Goal: Task Accomplishment & Management: Use online tool/utility

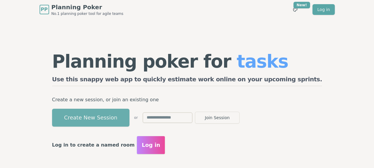
click at [130, 119] on button "Create New Session" at bounding box center [90, 118] width 77 height 18
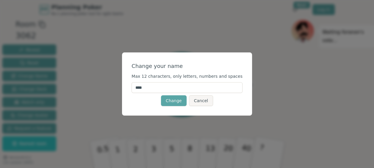
click at [155, 89] on input "****" at bounding box center [187, 87] width 111 height 11
drag, startPoint x: 164, startPoint y: 89, endPoint x: 132, endPoint y: 87, distance: 32.2
click at [132, 87] on div "Change your name Max 12 characters, only letters, numbers and spaces **** Chang…" at bounding box center [187, 83] width 130 height 63
type input "******"
click at [172, 103] on button "Change" at bounding box center [174, 100] width 26 height 11
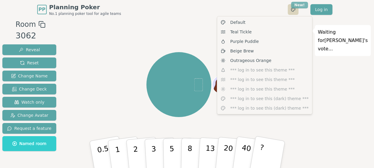
click at [305, 3] on html "PP Planning Poker No.1 planning poker tool for agile teams Toggle theme New! Lo…" at bounding box center [187, 91] width 374 height 183
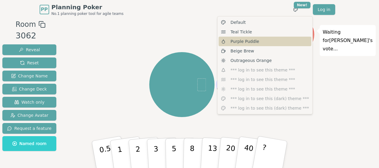
click at [262, 43] on div "Purple Puddle" at bounding box center [265, 42] width 93 height 10
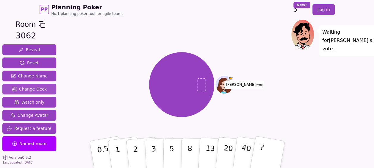
click at [26, 89] on span "Change Deck" at bounding box center [29, 89] width 35 height 6
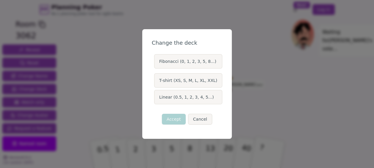
click at [204, 64] on label "Fibonacci (0, 1, 2, 3, 5, 8...)" at bounding box center [188, 61] width 68 height 14
click at [156, 64] on button "Fibonacci (0, 1, 2, 3, 5, 8...)" at bounding box center [154, 61] width 5 height 5
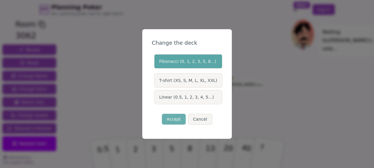
click at [174, 118] on button "Accept" at bounding box center [174, 119] width 24 height 11
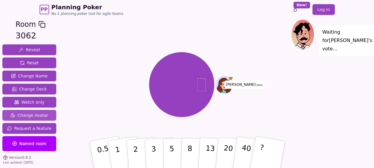
click at [39, 116] on span "Change Avatar" at bounding box center [29, 115] width 38 height 6
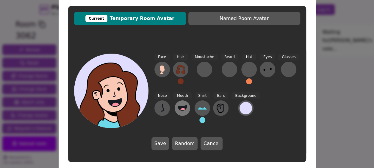
click at [183, 105] on icon at bounding box center [183, 108] width 10 height 10
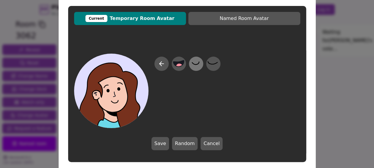
click at [199, 63] on icon at bounding box center [195, 63] width 7 height 3
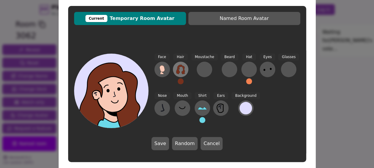
click at [181, 71] on icon at bounding box center [181, 70] width 10 height 10
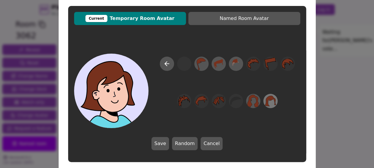
click at [270, 98] on icon at bounding box center [270, 101] width 11 height 10
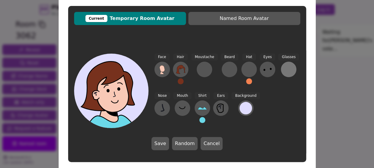
click at [284, 70] on div at bounding box center [289, 70] width 10 height 10
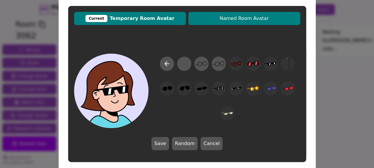
click at [240, 17] on span "Named Room Avatar" at bounding box center [244, 18] width 106 height 7
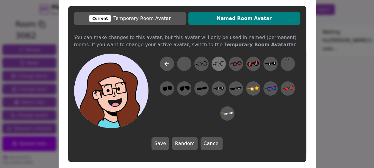
click at [215, 63] on icon at bounding box center [217, 64] width 4 height 4
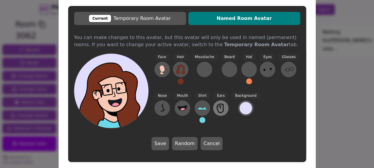
click at [217, 107] on icon at bounding box center [221, 108] width 10 height 10
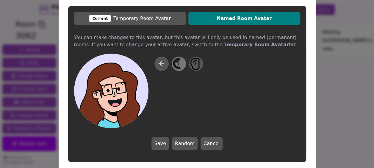
click at [176, 63] on icon at bounding box center [179, 63] width 12 height 13
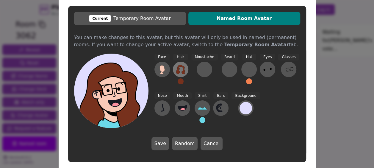
click at [178, 70] on icon at bounding box center [180, 70] width 9 height 10
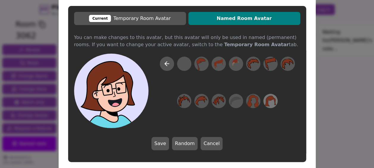
click at [269, 99] on icon at bounding box center [270, 101] width 11 height 10
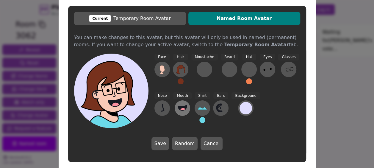
click at [180, 102] on button at bounding box center [182, 107] width 15 height 15
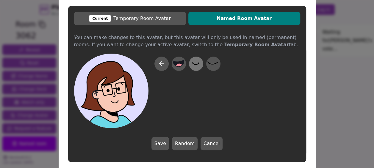
click at [198, 68] on icon at bounding box center [196, 63] width 12 height 13
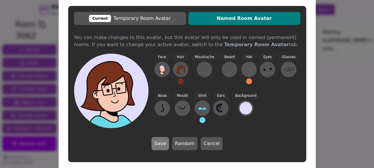
click at [165, 142] on button "Save" at bounding box center [161, 143] width 18 height 13
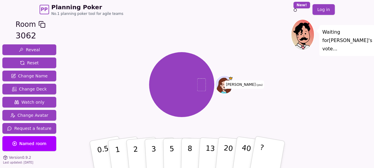
click at [227, 81] on icon at bounding box center [224, 86] width 15 height 16
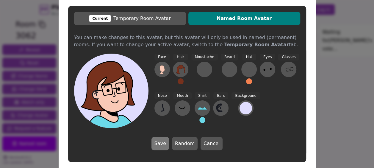
click at [157, 142] on button "Save" at bounding box center [161, 143] width 18 height 13
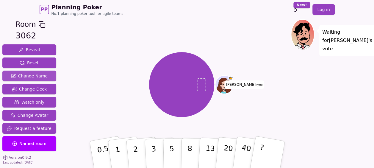
click at [33, 76] on span "Change Name" at bounding box center [29, 76] width 37 height 6
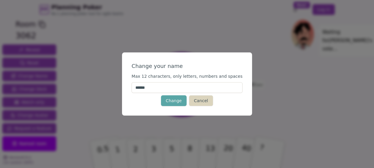
click at [207, 100] on button "Cancel" at bounding box center [201, 100] width 24 height 11
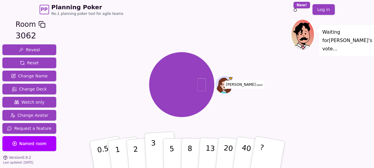
click at [159, 145] on button "3" at bounding box center [160, 154] width 32 height 46
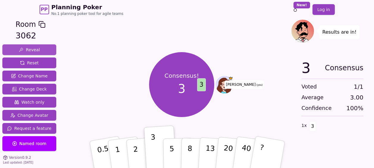
click at [35, 49] on span "Reveal" at bounding box center [29, 50] width 21 height 6
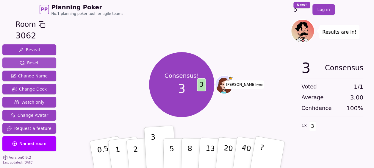
click at [32, 62] on span "Reset" at bounding box center [29, 63] width 19 height 6
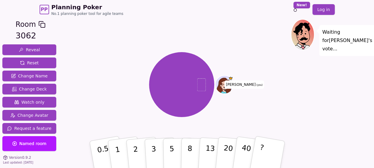
click at [33, 144] on span "Named room" at bounding box center [29, 144] width 34 height 6
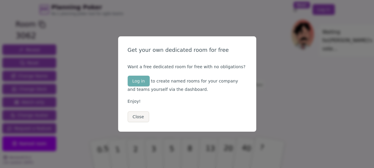
click at [136, 82] on button "Log in" at bounding box center [139, 81] width 22 height 11
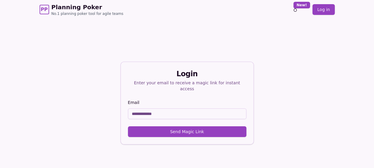
click at [141, 110] on input "Email" at bounding box center [187, 113] width 118 height 11
type input "**********"
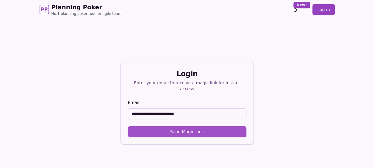
click at [171, 127] on button "Send Magic Link" at bounding box center [187, 131] width 118 height 11
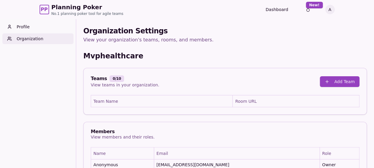
scroll to position [19, 0]
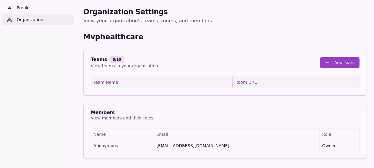
click at [165, 82] on th "Team Name" at bounding box center [162, 82] width 142 height 12
click at [336, 62] on button "Add Team" at bounding box center [340, 62] width 40 height 11
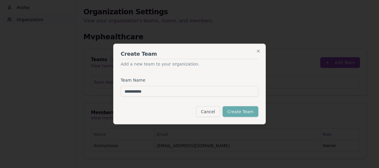
type input "**********"
click at [233, 113] on button "Create Team" at bounding box center [240, 111] width 36 height 11
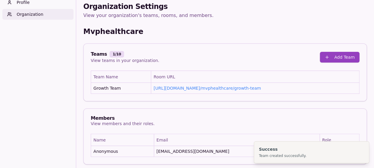
scroll to position [27, 0]
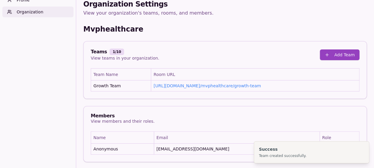
click at [217, 116] on div "Members View members and their roles." at bounding box center [225, 118] width 269 height 11
click at [240, 110] on div "Members View members and their roles." at bounding box center [225, 118] width 283 height 25
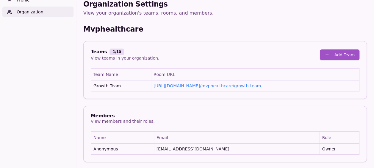
click at [337, 53] on button "Add Team" at bounding box center [340, 54] width 40 height 11
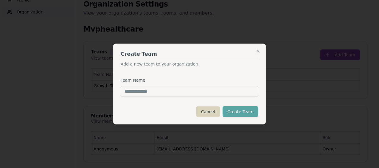
click at [214, 110] on button "Cancel" at bounding box center [208, 111] width 24 height 11
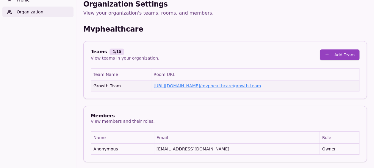
click at [202, 86] on link "https://planning-poker.com / mvphealthcare/growth-team" at bounding box center [207, 85] width 107 height 5
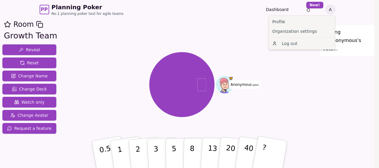
click at [332, 11] on html "PP Planning Poker No.1 planning poker tool for agile teams Dashboard Toggle the…" at bounding box center [189, 91] width 379 height 183
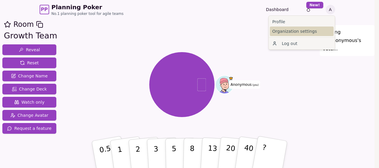
click at [306, 31] on link "Organization settings" at bounding box center [302, 31] width 64 height 10
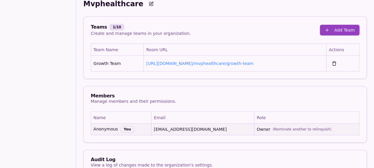
scroll to position [107, 0]
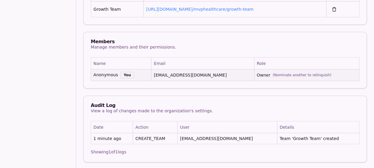
click at [135, 70] on td "Anonymous You" at bounding box center [121, 75] width 60 height 12
click at [135, 48] on div "Manage members and their permissions." at bounding box center [133, 47] width 85 height 6
click at [101, 44] on div "Manage members and their permissions." at bounding box center [133, 47] width 85 height 6
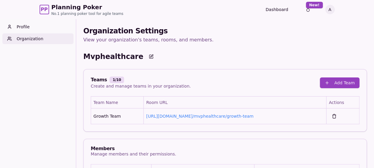
scroll to position [0, 0]
click at [146, 57] on button at bounding box center [151, 56] width 11 height 11
click at [159, 58] on button at bounding box center [155, 56] width 7 height 11
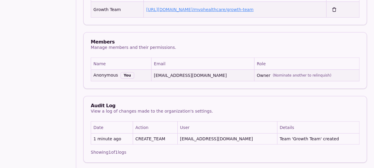
scroll to position [107, 0]
click at [110, 47] on div "Manage members and their permissions." at bounding box center [133, 47] width 85 height 6
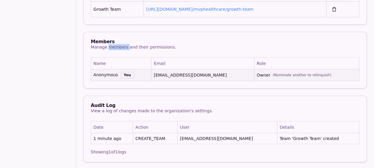
click at [110, 47] on div "Manage members and their permissions." at bounding box center [133, 47] width 85 height 6
click at [98, 41] on div "Members" at bounding box center [133, 41] width 85 height 5
click at [97, 47] on div "Manage members and their permissions." at bounding box center [133, 47] width 85 height 6
click at [97, 40] on div "Members" at bounding box center [133, 41] width 85 height 5
click at [110, 46] on div "Manage members and their permissions." at bounding box center [133, 47] width 85 height 6
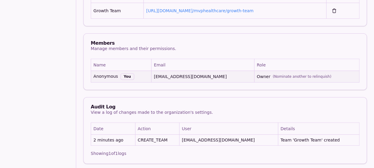
scroll to position [107, 0]
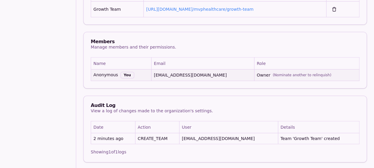
click at [120, 48] on div "Manage members and their permissions." at bounding box center [133, 47] width 85 height 6
click at [136, 48] on div "Manage members and their permissions." at bounding box center [133, 47] width 85 height 6
click at [124, 73] on div "You" at bounding box center [128, 75] width 14 height 7
click at [126, 75] on div "You" at bounding box center [128, 75] width 14 height 7
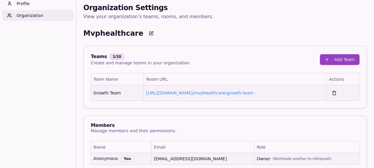
scroll to position [0, 0]
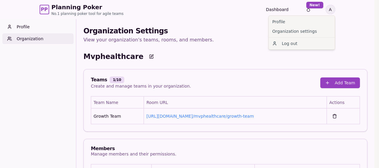
click at [330, 10] on html "PP Planning Poker No.1 planning poker tool for agile teams Dashboard Toggle the…" at bounding box center [189, 138] width 379 height 276
click at [277, 18] on link "Profile" at bounding box center [302, 22] width 64 height 10
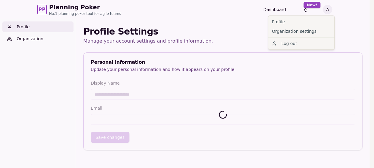
type input "*********"
type input "**********"
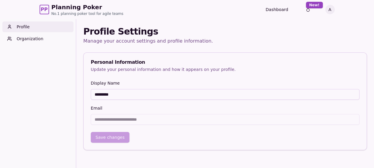
drag, startPoint x: 127, startPoint y: 95, endPoint x: 85, endPoint y: 96, distance: 41.4
click at [85, 96] on div "**********" at bounding box center [225, 114] width 283 height 70
type input "******"
click at [112, 132] on button "Save changes" at bounding box center [110, 137] width 39 height 11
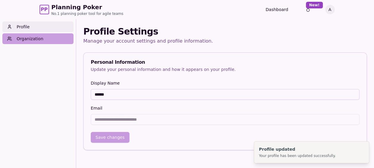
click at [25, 40] on link "Organization" at bounding box center [37, 38] width 71 height 11
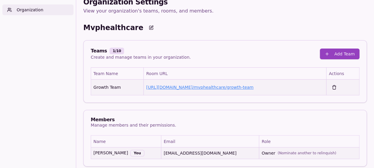
scroll to position [89, 0]
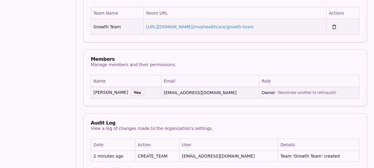
click at [175, 30] on td "https://planning-poker.com / mvphealthcare/growth-team" at bounding box center [235, 27] width 183 height 16
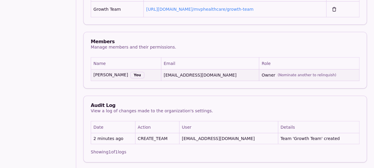
click at [97, 74] on td "Ansley You" at bounding box center [126, 75] width 70 height 12
click at [104, 48] on div "Manage members and their permissions." at bounding box center [133, 47] width 85 height 6
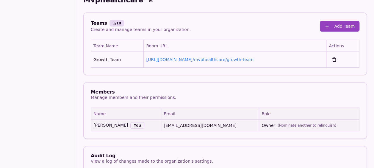
scroll to position [0, 0]
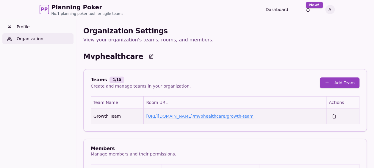
click at [161, 115] on link "https://planning-poker.com / mvphealthcare/growth-team" at bounding box center [199, 116] width 107 height 5
click at [208, 118] on link "https://planning-poker.com / mvphealthcare/growth-team" at bounding box center [199, 116] width 107 height 5
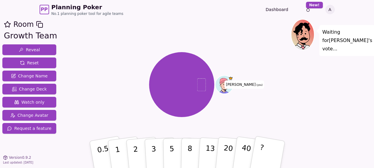
click at [228, 85] on icon at bounding box center [225, 84] width 18 height 2
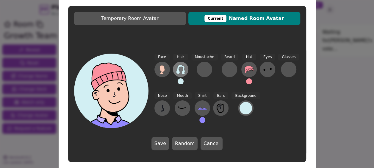
click at [183, 71] on icon at bounding box center [180, 70] width 9 height 10
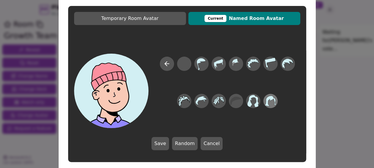
click at [269, 100] on icon at bounding box center [270, 101] width 11 height 10
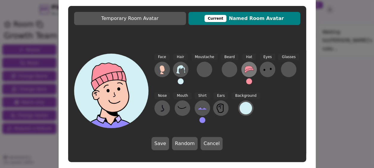
click at [246, 69] on icon at bounding box center [249, 69] width 9 height 7
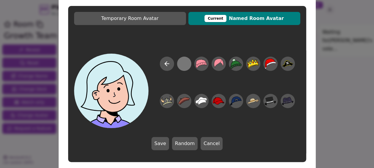
click at [186, 63] on div at bounding box center [184, 63] width 12 height 13
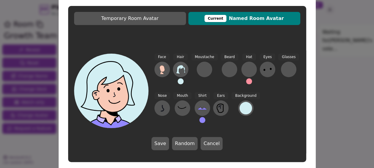
click at [180, 82] on button at bounding box center [181, 81] width 6 height 6
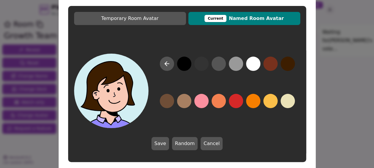
click at [287, 64] on button at bounding box center [288, 64] width 14 height 14
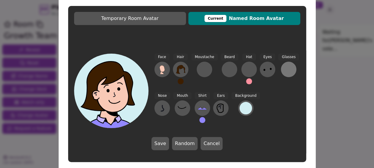
click at [287, 70] on div at bounding box center [289, 70] width 10 height 10
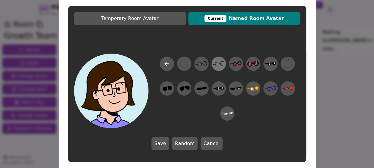
click at [219, 62] on icon at bounding box center [219, 63] width 12 height 13
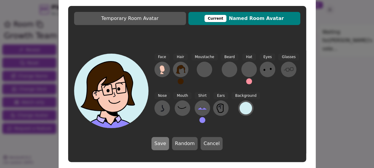
click at [158, 142] on button "Save" at bounding box center [161, 143] width 18 height 13
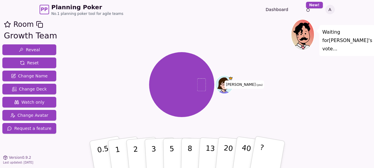
click at [64, 9] on span "Planning Poker" at bounding box center [88, 7] width 72 height 8
click at [70, 10] on span "Planning Poker" at bounding box center [88, 7] width 72 height 8
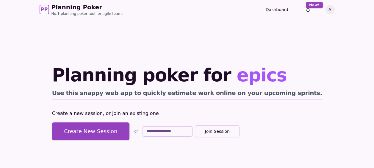
click at [240, 132] on button "Join Session" at bounding box center [217, 131] width 45 height 12
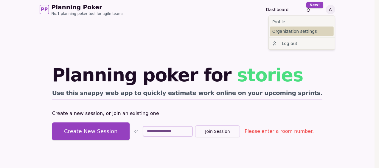
click at [307, 32] on link "Organization settings" at bounding box center [302, 31] width 64 height 10
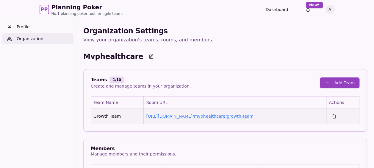
click at [217, 116] on link "[URL][DOMAIN_NAME] / mvphealthcare/growth-team" at bounding box center [199, 116] width 107 height 5
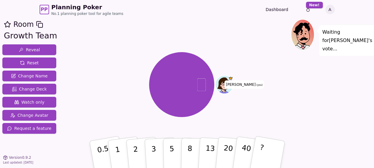
click at [40, 23] on icon at bounding box center [39, 24] width 7 height 7
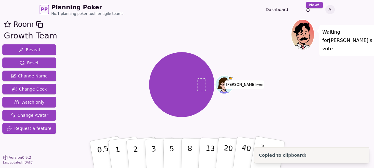
click at [73, 7] on span "Planning Poker" at bounding box center [88, 7] width 72 height 8
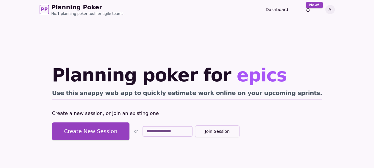
click at [240, 128] on button "Join Session" at bounding box center [217, 131] width 45 height 12
click at [184, 130] on input "text" at bounding box center [168, 131] width 50 height 11
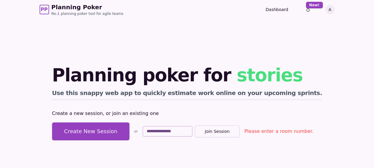
paste input "**********"
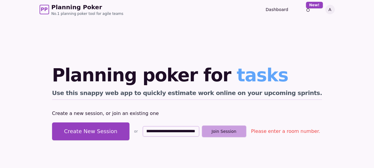
type input "**********"
click at [241, 133] on button "Join Session" at bounding box center [224, 131] width 45 height 12
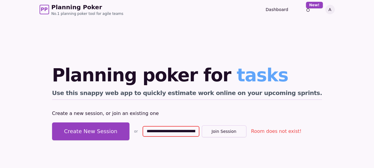
click at [186, 132] on input "**********" at bounding box center [171, 131] width 57 height 11
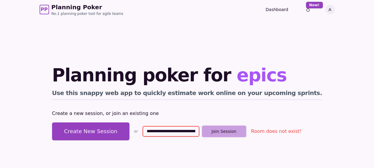
scroll to position [0, 57]
drag, startPoint x: 159, startPoint y: 130, endPoint x: 238, endPoint y: 130, distance: 78.6
click at [238, 130] on form "**********" at bounding box center [195, 131] width 104 height 12
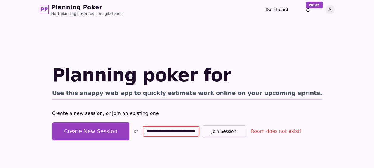
scroll to position [0, 0]
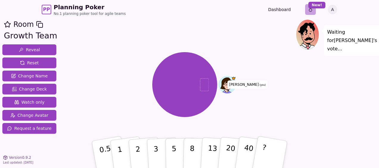
click at [308, 8] on html "PP Planning Poker No.1 planning poker tool for agile teams Dashboard Toggle the…" at bounding box center [189, 91] width 379 height 183
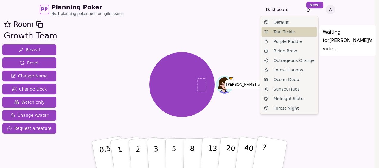
click at [288, 30] on span "Teal Tickle" at bounding box center [283, 32] width 21 height 6
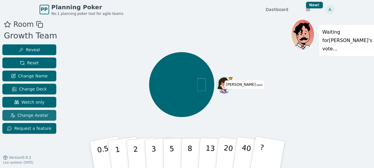
click at [38, 116] on span "Change Avatar" at bounding box center [29, 115] width 38 height 6
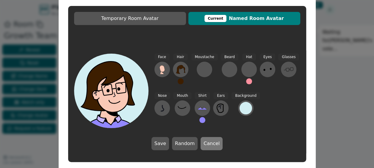
click at [208, 143] on button "Cancel" at bounding box center [212, 143] width 22 height 13
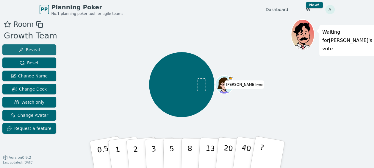
click at [19, 47] on span "Reveal" at bounding box center [29, 50] width 21 height 6
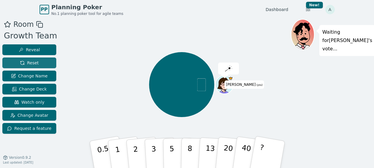
click at [20, 63] on span "Reset" at bounding box center [29, 63] width 19 height 6
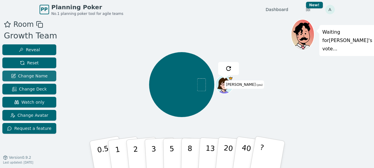
click at [22, 76] on span "Change Name" at bounding box center [29, 76] width 37 height 6
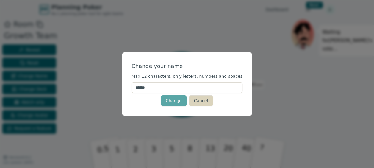
click at [196, 100] on button "Cancel" at bounding box center [201, 100] width 24 height 11
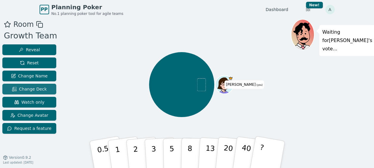
click at [36, 91] on span "Change Deck" at bounding box center [29, 89] width 35 height 6
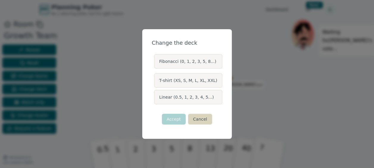
click at [203, 117] on button "Cancel" at bounding box center [200, 119] width 24 height 11
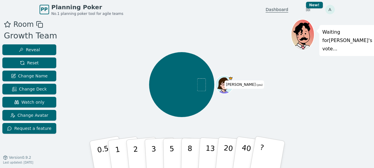
click at [274, 8] on link "Dashboard" at bounding box center [277, 10] width 23 height 6
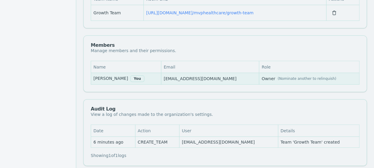
scroll to position [107, 0]
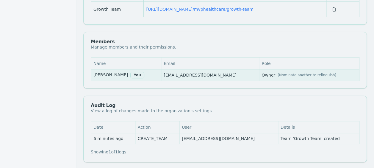
click at [109, 46] on div "Manage members and their permissions." at bounding box center [133, 47] width 85 height 6
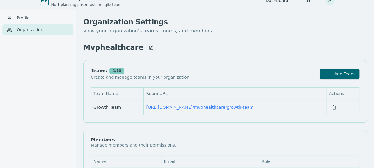
scroll to position [0, 0]
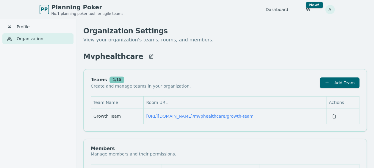
click at [59, 8] on span "Planning Poker" at bounding box center [88, 7] width 72 height 8
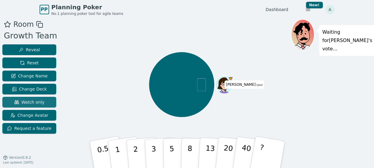
click at [38, 104] on span "Watch only" at bounding box center [29, 102] width 30 height 6
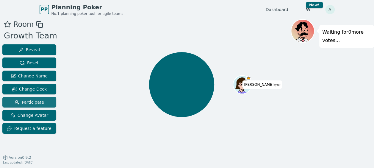
click at [36, 103] on span "Participate" at bounding box center [29, 102] width 29 height 6
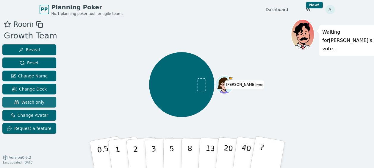
click at [38, 103] on span "Watch only" at bounding box center [29, 102] width 30 height 6
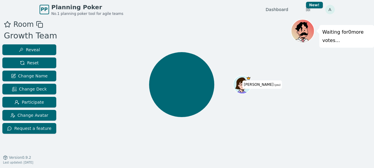
click at [39, 24] on icon at bounding box center [39, 24] width 7 height 7
